Goal: Information Seeking & Learning: Learn about a topic

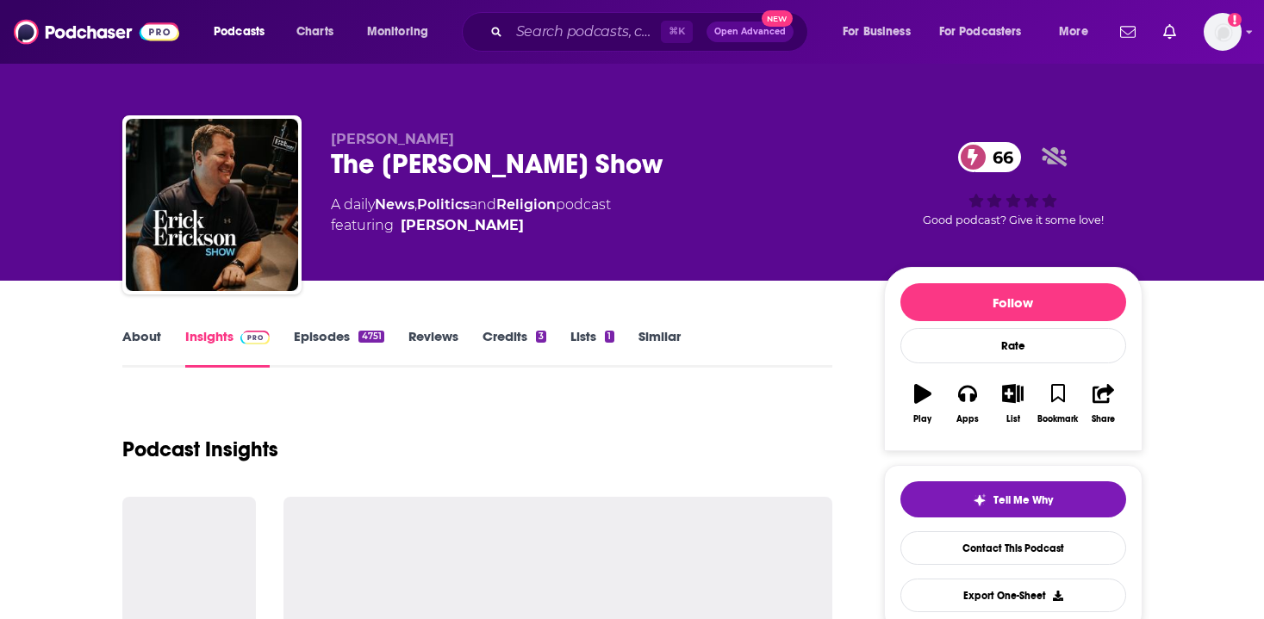
click at [570, 17] on div "⌘ K Open Advanced New" at bounding box center [635, 32] width 346 height 40
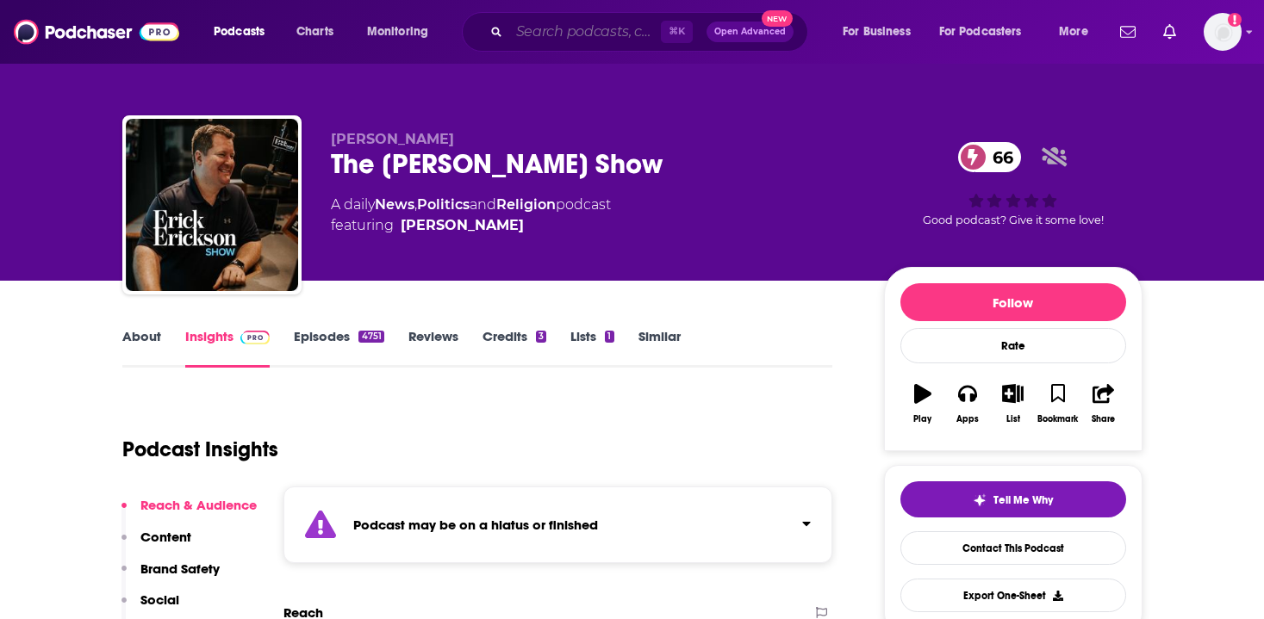
click at [557, 28] on input "Search podcasts, credits, & more..." at bounding box center [585, 32] width 152 height 28
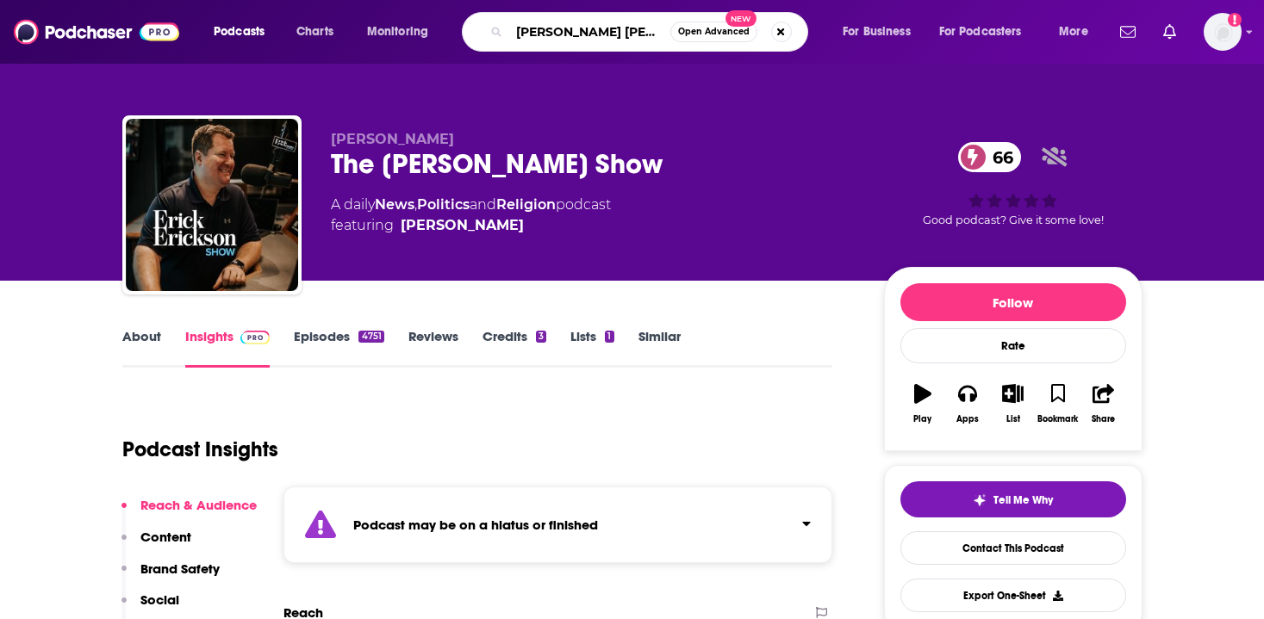
type input "[PERSON_NAME] stories"
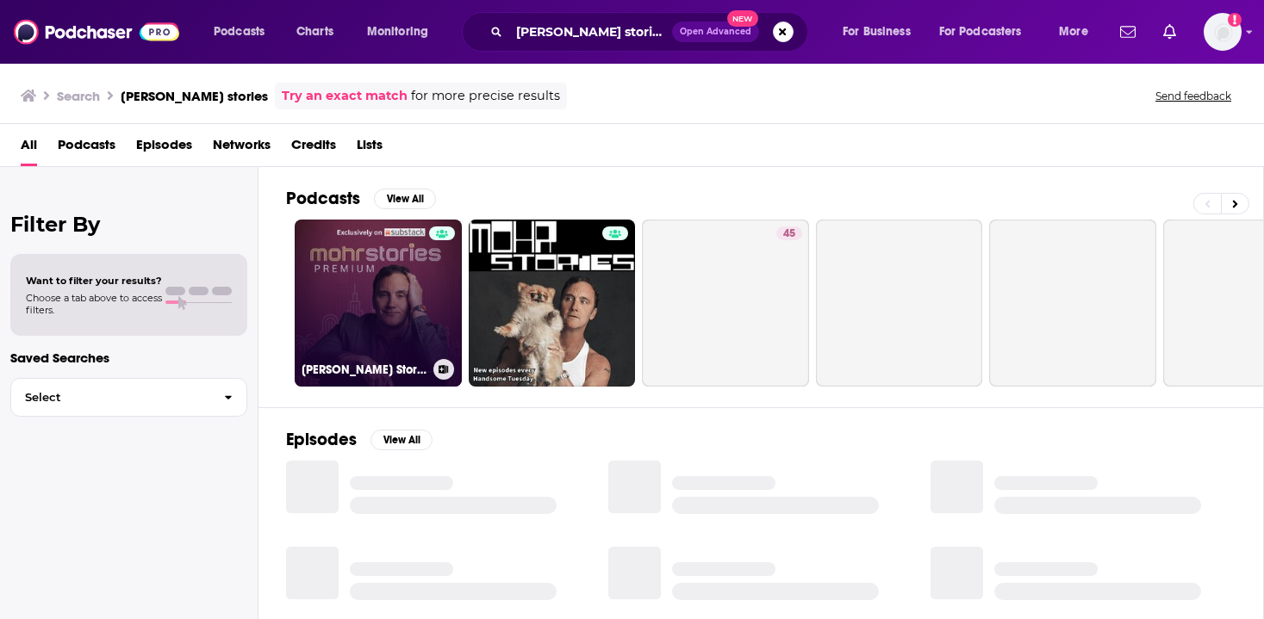
click at [364, 316] on link "[PERSON_NAME] Stories PREMIUM" at bounding box center [378, 303] width 167 height 167
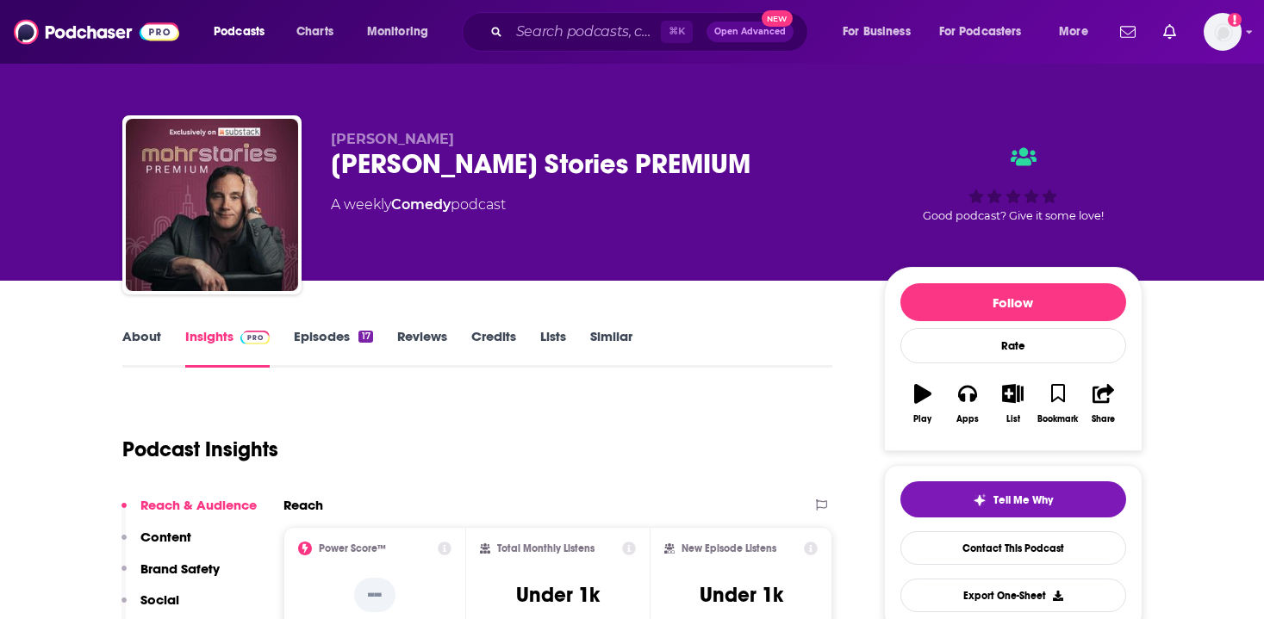
click at [633, 16] on div "⌘ K Open Advanced New" at bounding box center [635, 32] width 346 height 40
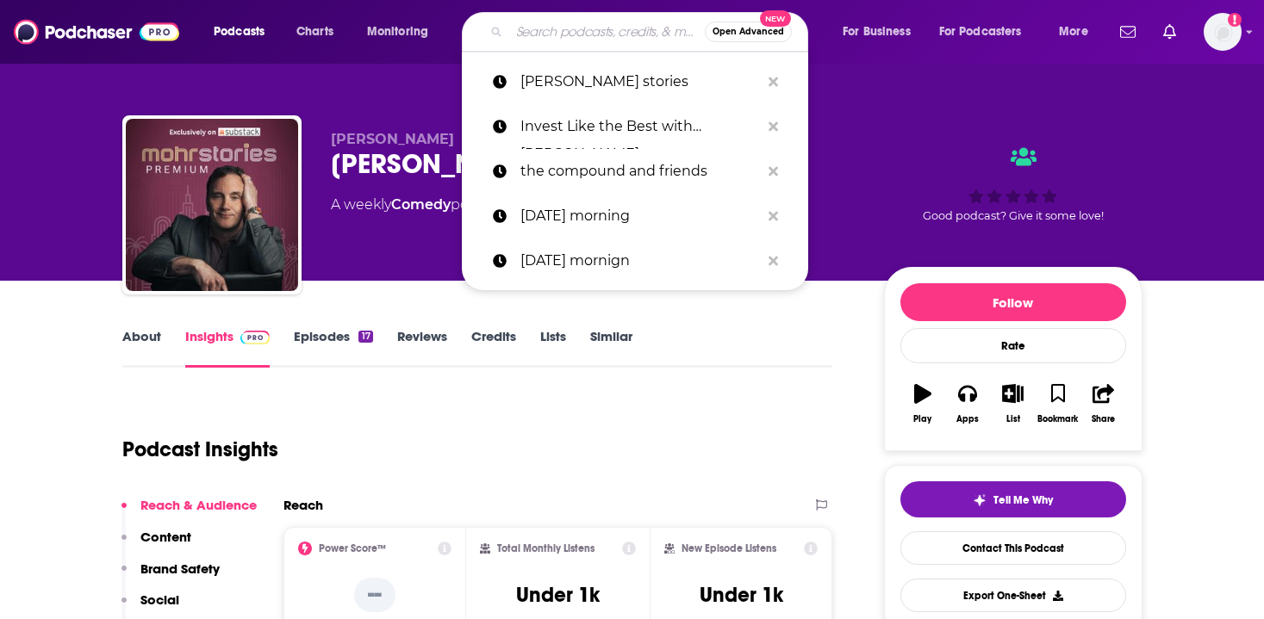
click at [552, 27] on input "Search podcasts, credits, & more..." at bounding box center [607, 32] width 196 height 28
paste input "iDubbbz & [PERSON_NAME] Bad"
type input "iDubbbz & [PERSON_NAME] Bad"
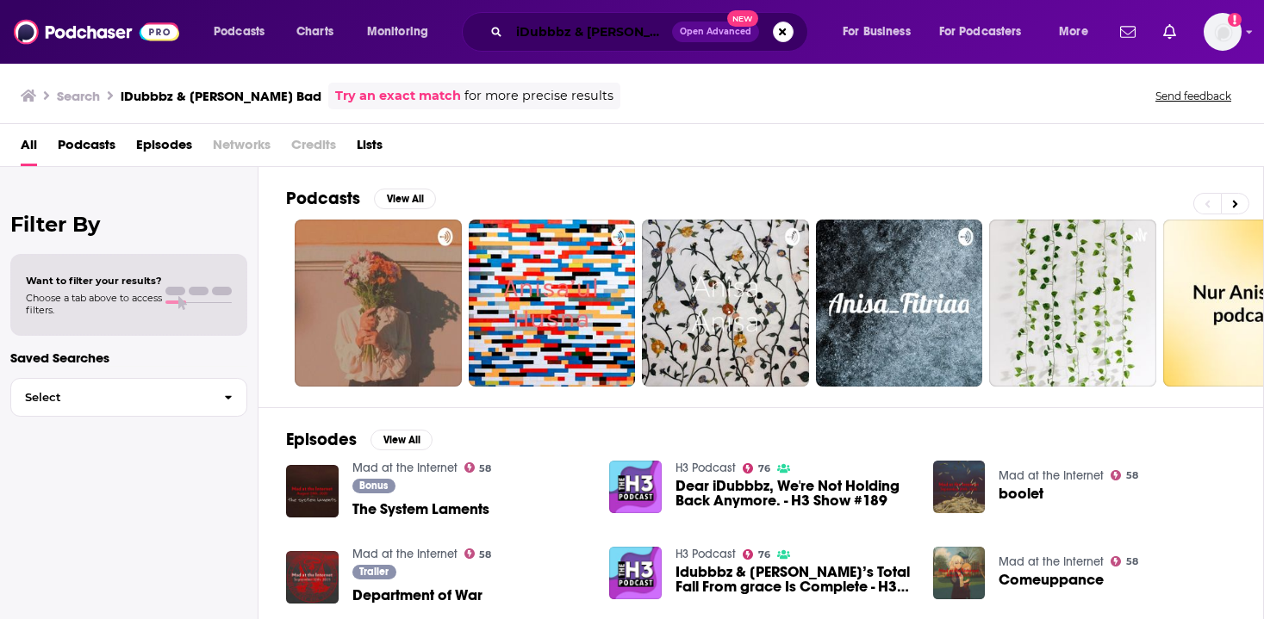
click at [564, 33] on input "iDubbbz & [PERSON_NAME] Bad" at bounding box center [590, 32] width 163 height 28
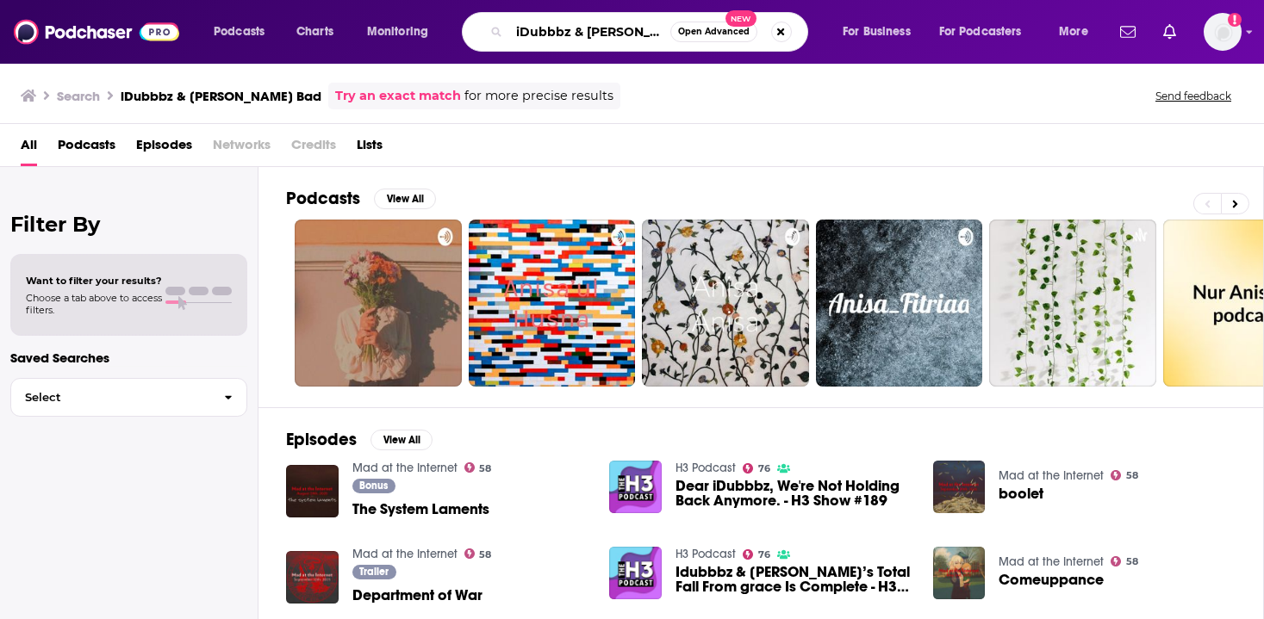
drag, startPoint x: 569, startPoint y: 34, endPoint x: 698, endPoint y: 22, distance: 128.9
click at [697, 22] on div "iDubbbz & [PERSON_NAME] Bad Open Advanced New" at bounding box center [635, 32] width 346 height 40
drag, startPoint x: 572, startPoint y: 32, endPoint x: 657, endPoint y: 32, distance: 85.3
click at [658, 32] on input "iDubbbz & [PERSON_NAME] Bad" at bounding box center [589, 32] width 161 height 28
click at [531, 34] on input "iDubbbz & [PERSON_NAME] Bad" at bounding box center [589, 32] width 161 height 28
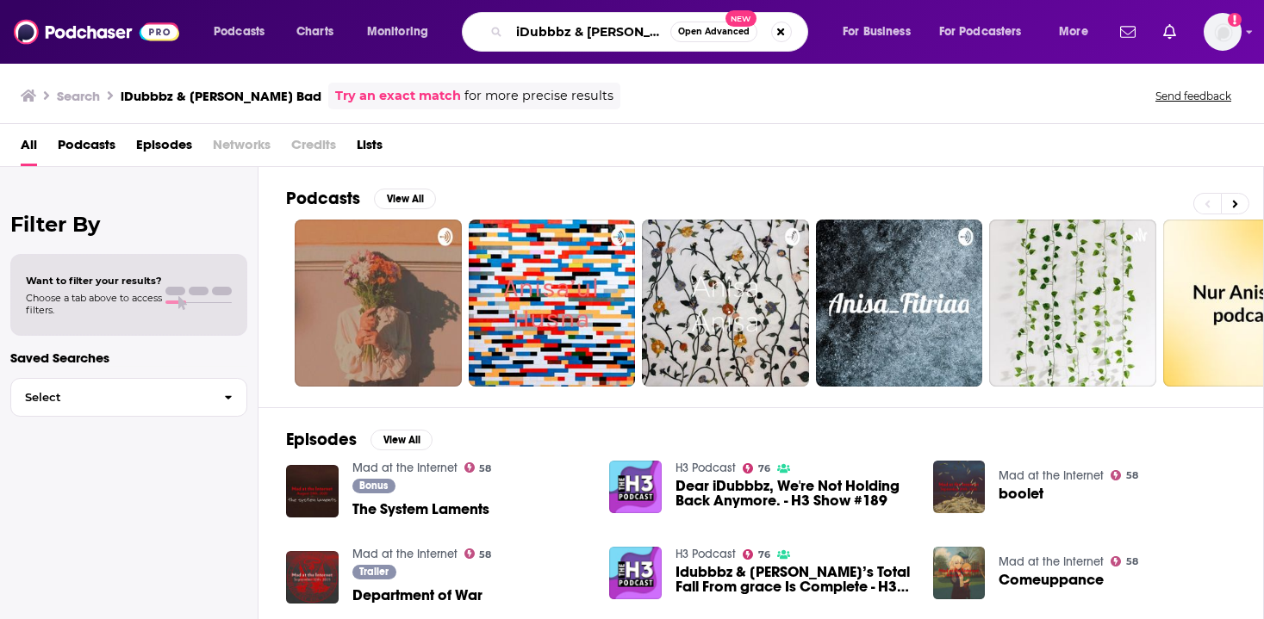
click at [560, 37] on input "iDubbbz & [PERSON_NAME] Bad" at bounding box center [589, 32] width 161 height 28
type input "iDubbz & [PERSON_NAME] Bad"
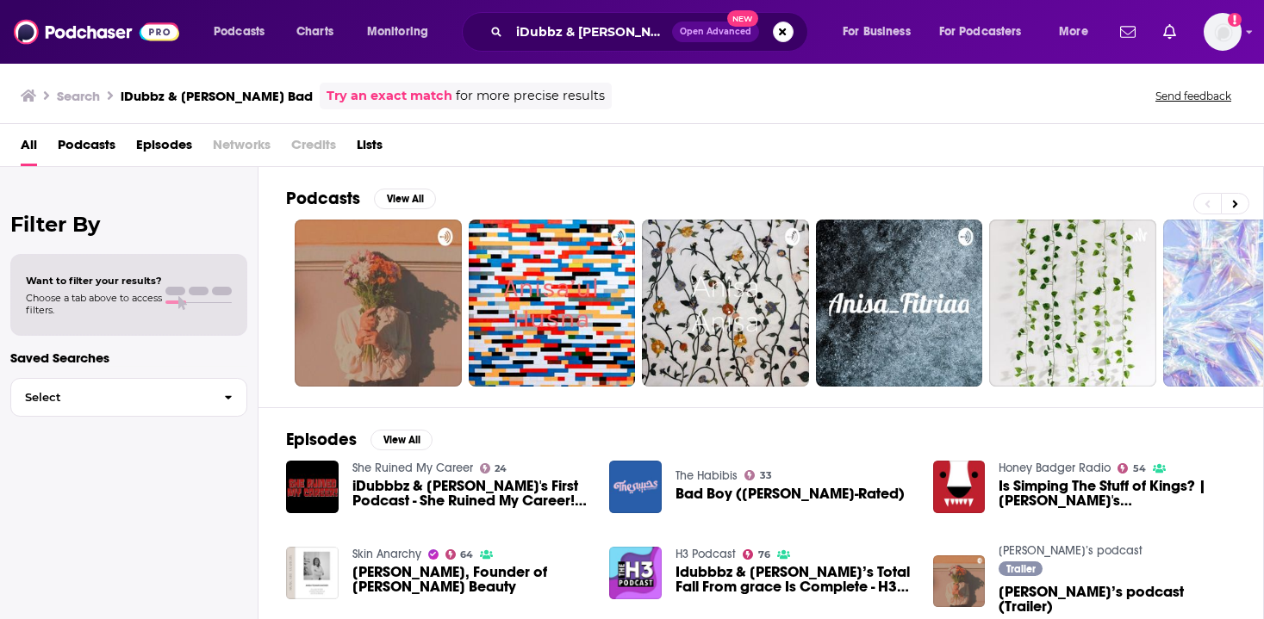
click at [379, 496] on span "iDubbbz & [PERSON_NAME]'s First Podcast - She Ruined My Career! #1" at bounding box center [470, 493] width 237 height 29
